Goal: Task Accomplishment & Management: Use online tool/utility

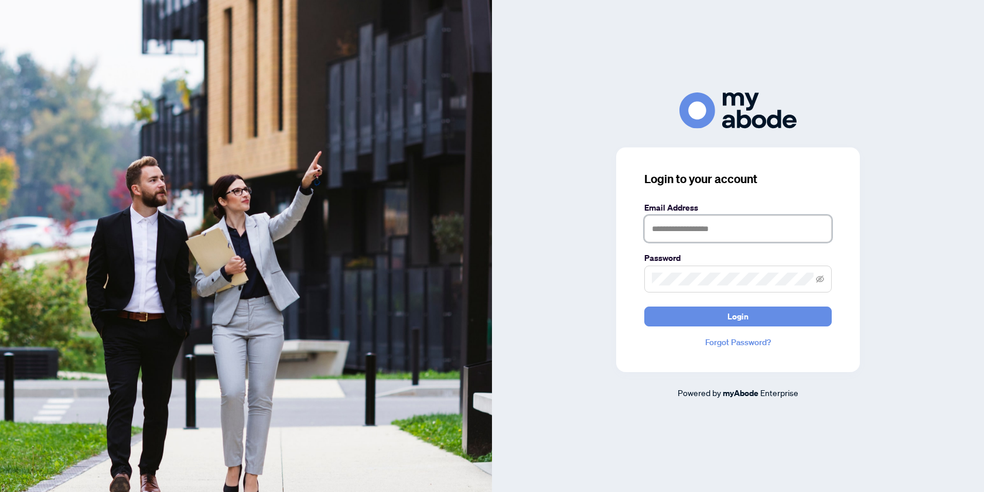
click at [669, 228] on input "text" at bounding box center [737, 229] width 187 height 27
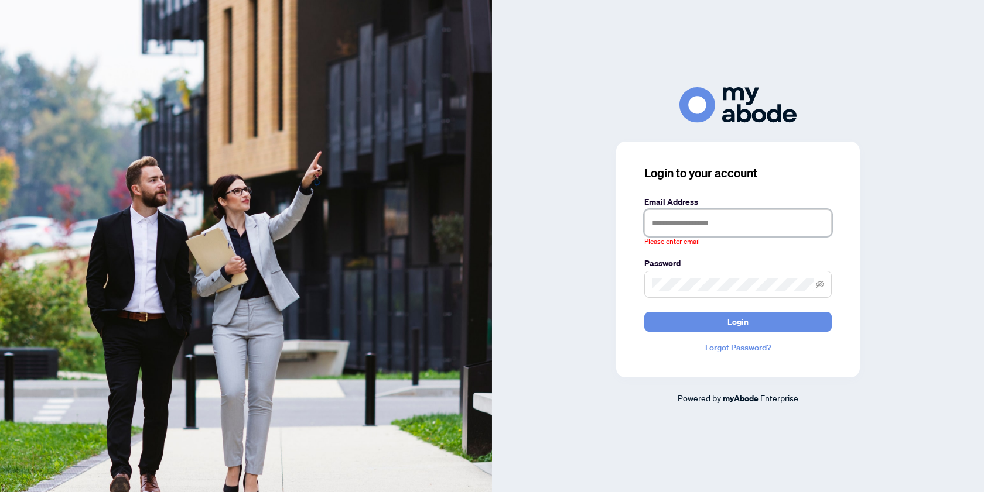
type input "**********"
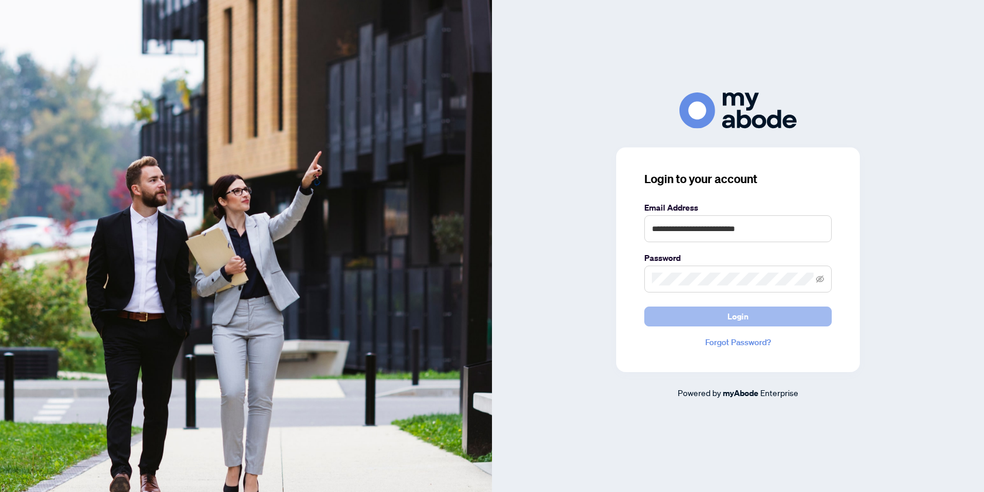
click at [752, 319] on button "Login" at bounding box center [737, 317] width 187 height 20
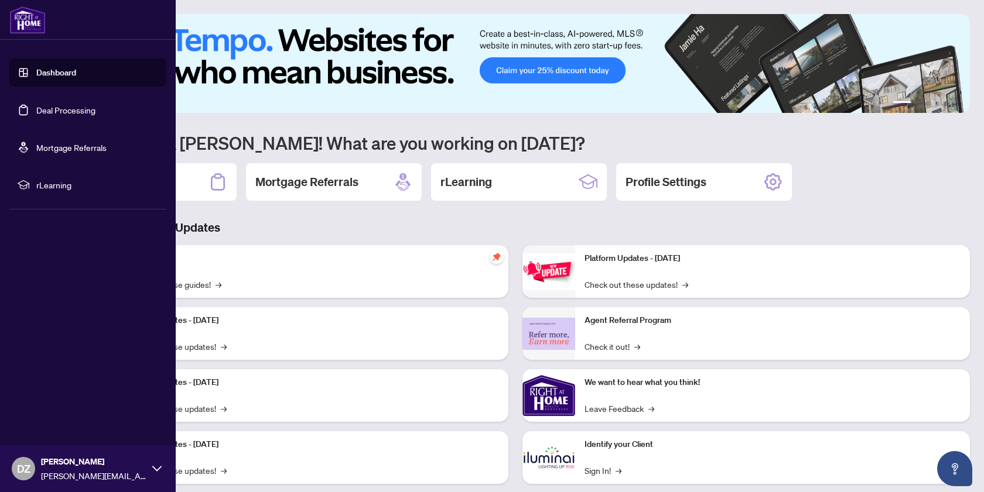
click at [54, 105] on link "Deal Processing" at bounding box center [65, 110] width 59 height 11
